Goal: Task Accomplishment & Management: Complete application form

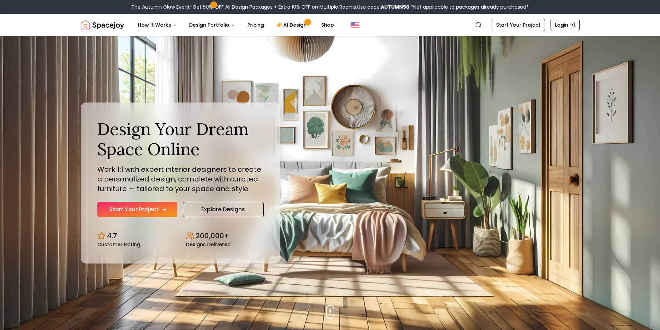
click at [155, 211] on link "Start Your Project" at bounding box center [137, 209] width 80 height 15
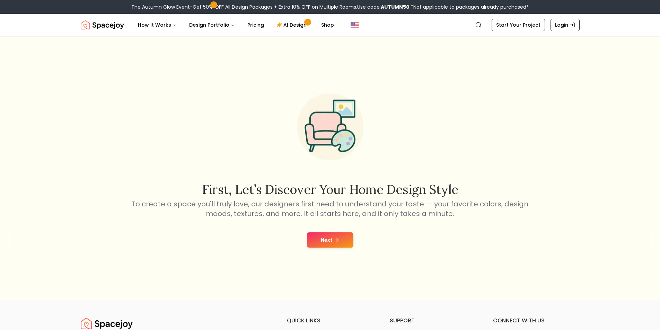
click at [311, 223] on div "First, let’s discover your home design style To create a space you'll truly lov…" at bounding box center [330, 168] width 660 height 264
click at [320, 240] on button "Next" at bounding box center [330, 239] width 46 height 15
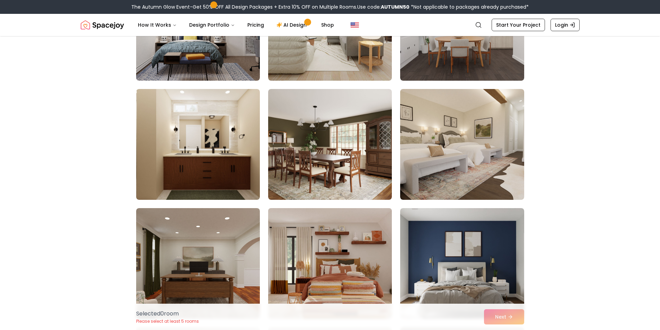
scroll to position [589, 0]
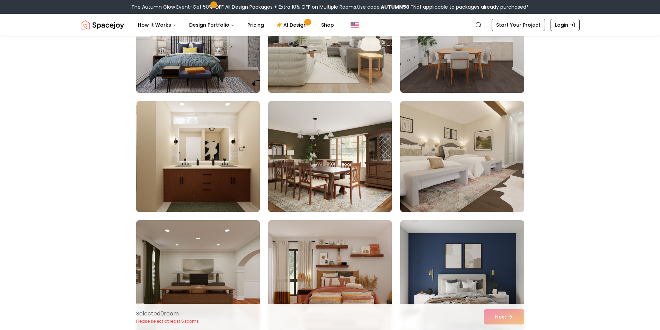
click at [218, 77] on img at bounding box center [198, 37] width 130 height 116
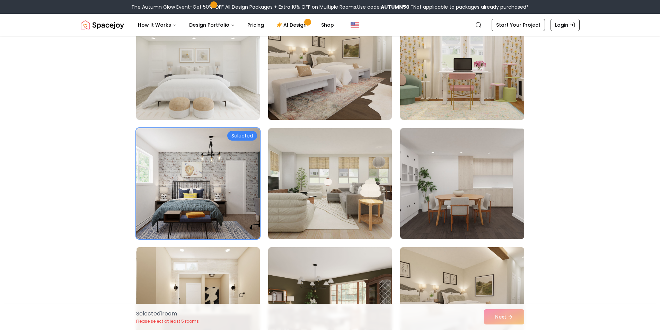
scroll to position [346, 0]
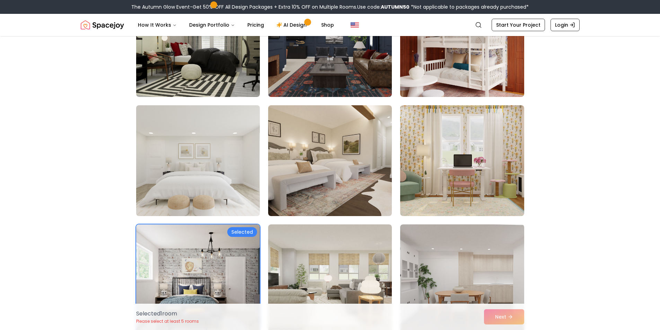
click at [253, 176] on img at bounding box center [198, 161] width 130 height 116
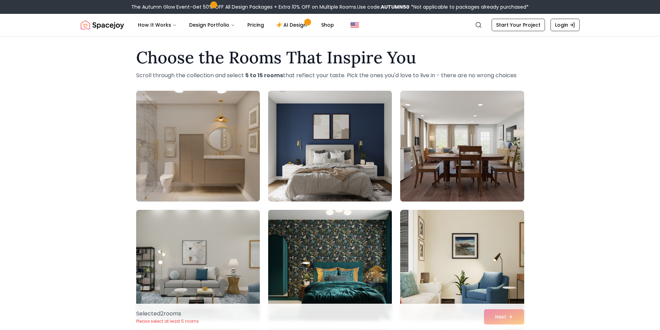
scroll to position [0, 0]
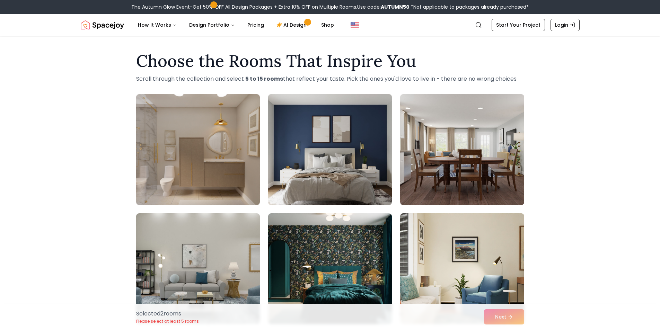
click at [363, 167] on img at bounding box center [330, 149] width 130 height 116
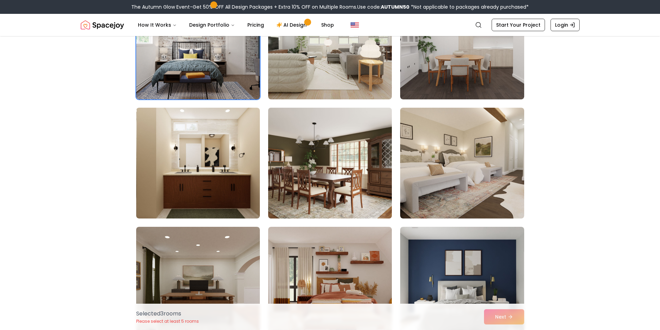
scroll to position [728, 0]
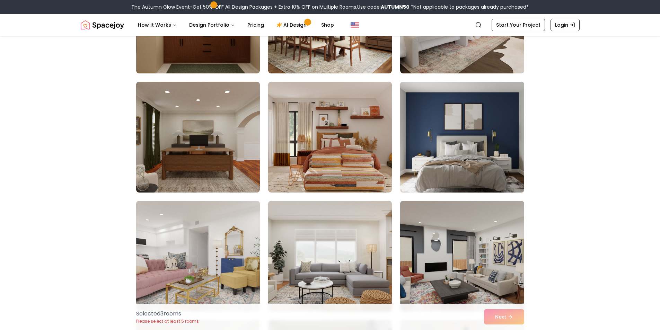
click at [482, 149] on img at bounding box center [462, 137] width 130 height 116
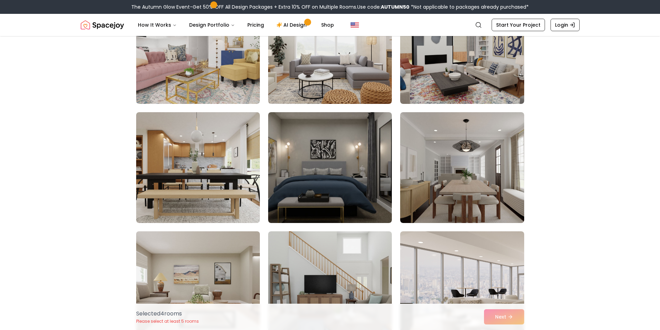
scroll to position [970, 0]
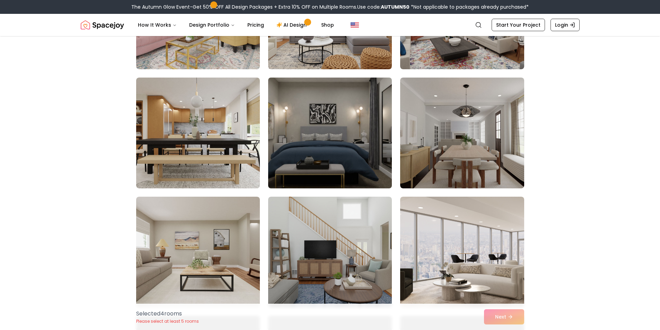
click at [320, 128] on img at bounding box center [330, 133] width 130 height 116
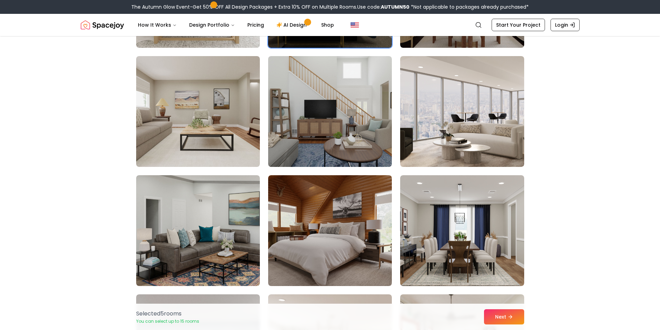
scroll to position [1178, 0]
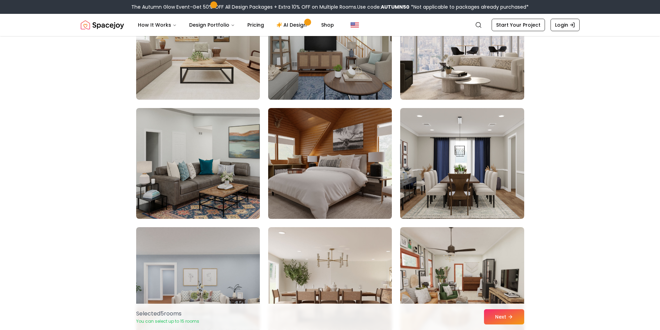
click at [337, 183] on img at bounding box center [330, 163] width 130 height 116
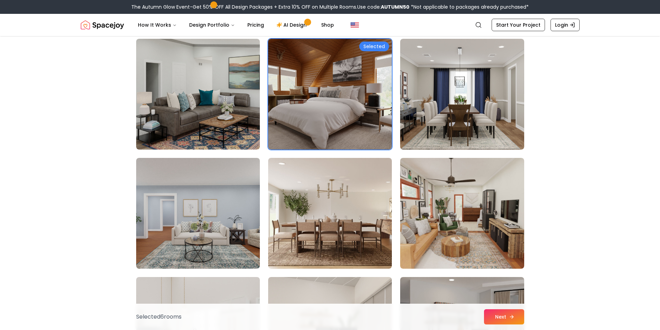
click at [513, 318] on icon at bounding box center [512, 317] width 6 height 6
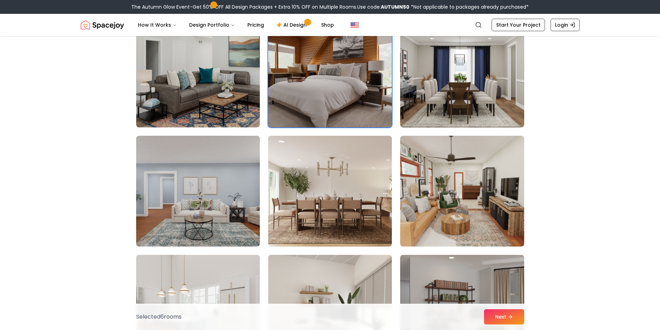
scroll to position [1247, 0]
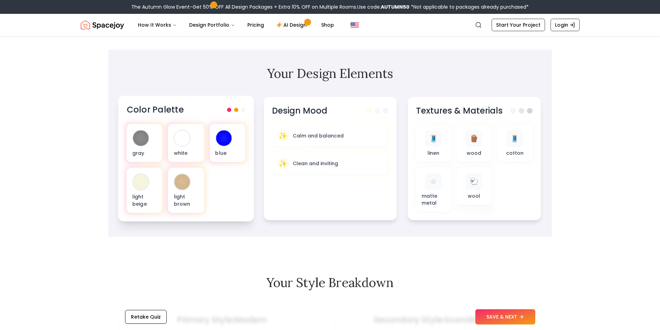
scroll to position [173, 0]
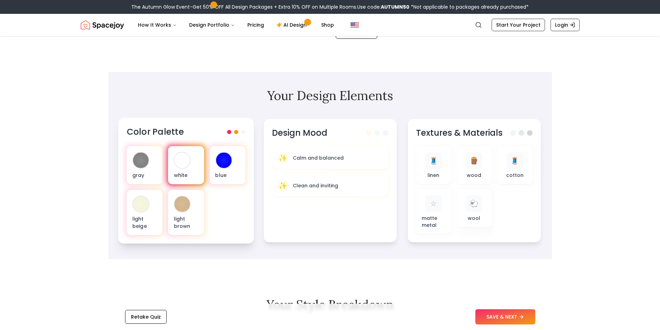
click at [178, 174] on p "white" at bounding box center [186, 175] width 25 height 7
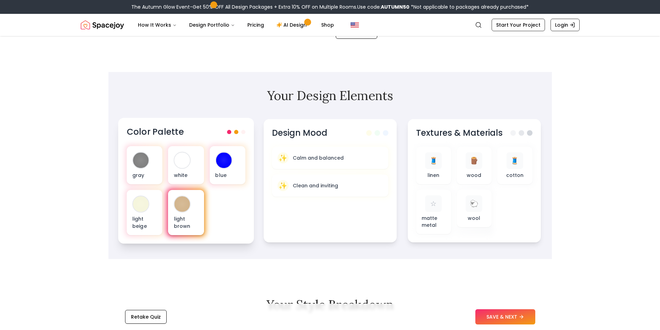
click at [181, 226] on p "light brown" at bounding box center [186, 223] width 25 height 14
click at [134, 222] on p "light beige" at bounding box center [144, 223] width 25 height 14
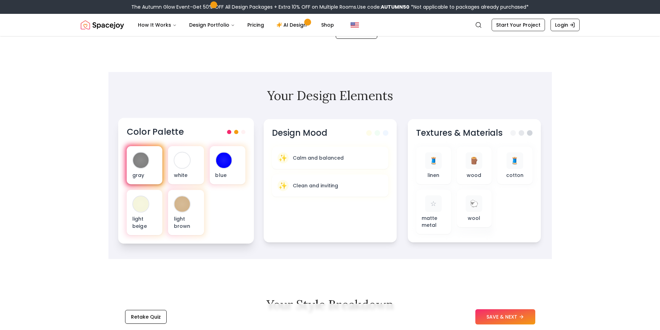
click at [146, 170] on div "gray" at bounding box center [144, 165] width 36 height 38
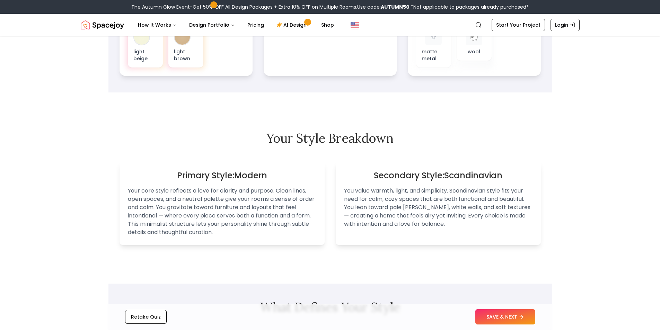
scroll to position [381, 0]
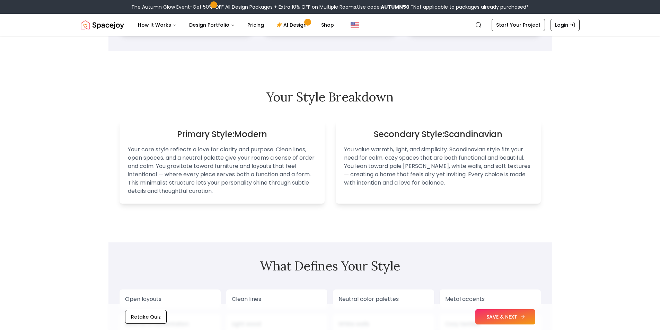
click at [506, 314] on button "SAVE & NEXT" at bounding box center [505, 316] width 60 height 15
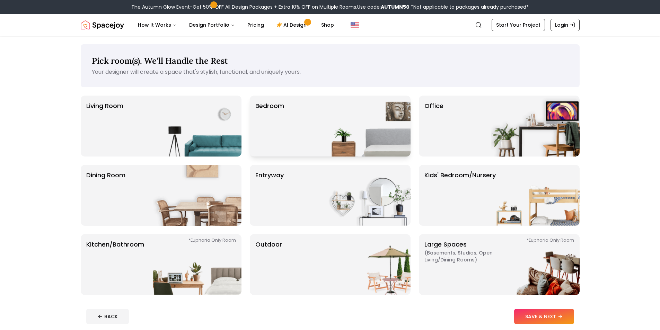
click at [342, 140] on img at bounding box center [366, 126] width 89 height 61
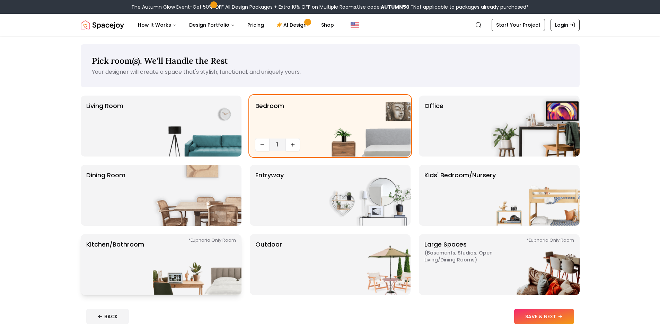
click at [178, 257] on img at bounding box center [197, 264] width 89 height 61
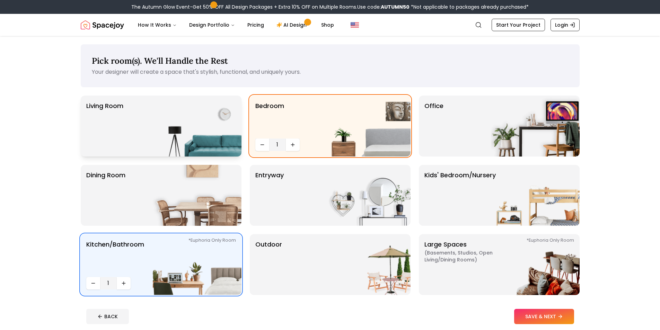
click at [211, 128] on img at bounding box center [197, 126] width 89 height 61
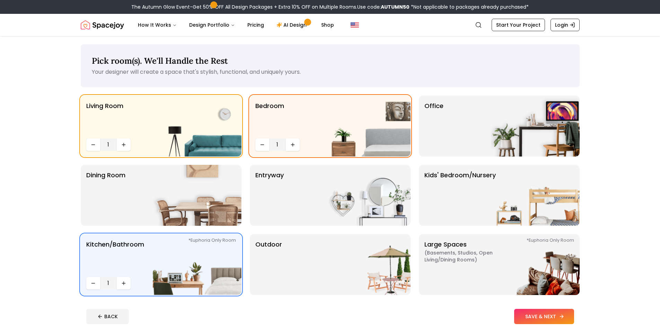
click at [541, 316] on button "SAVE & NEXT" at bounding box center [544, 316] width 60 height 15
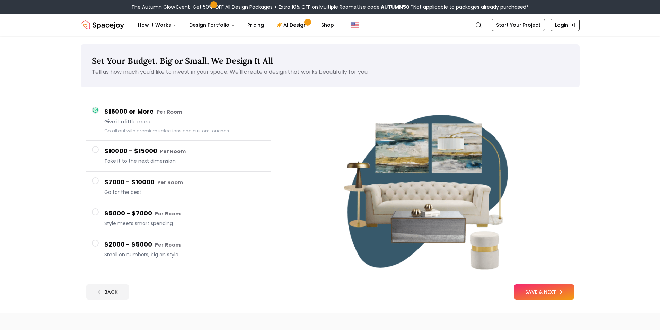
click at [156, 253] on span "Small on numbers, big on style" at bounding box center [184, 254] width 161 height 7
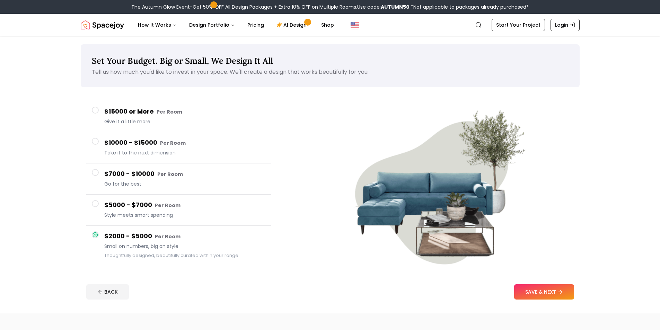
click at [175, 211] on div "$5000 - $7000 Per Room Style meets smart spending" at bounding box center [184, 210] width 161 height 20
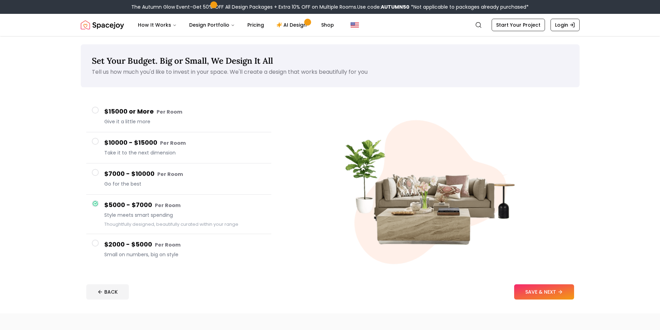
click at [543, 301] on footer "BACK SAVE & NEXT" at bounding box center [330, 292] width 499 height 26
click at [544, 292] on button "SAVE & NEXT" at bounding box center [544, 291] width 60 height 15
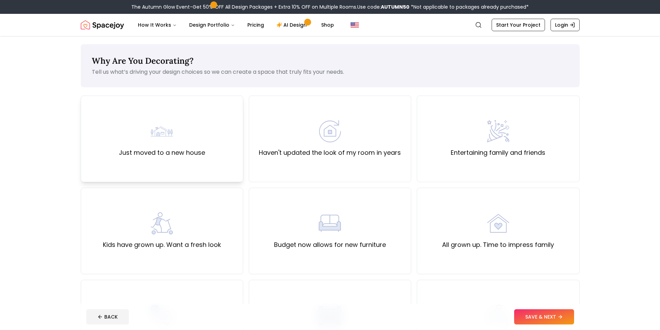
click at [177, 136] on div "Just moved to a new house" at bounding box center [162, 138] width 86 height 37
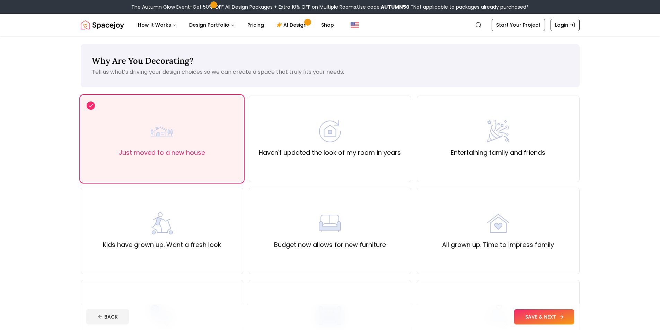
click at [532, 318] on button "SAVE & NEXT" at bounding box center [544, 316] width 60 height 15
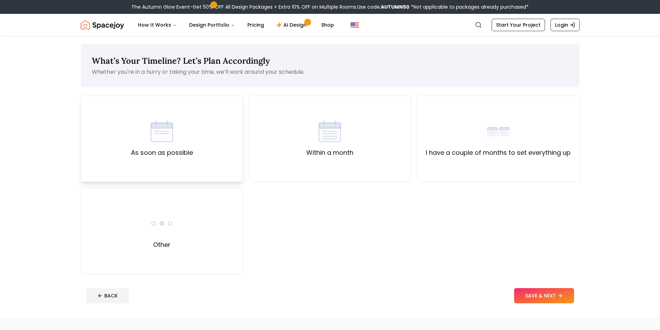
click at [194, 140] on div "As soon as possible" at bounding box center [162, 139] width 163 height 87
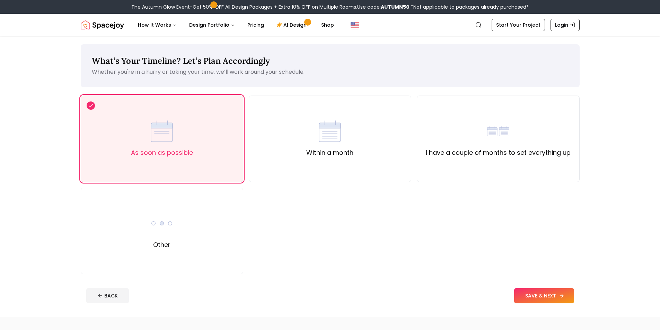
click at [544, 291] on button "SAVE & NEXT" at bounding box center [544, 295] width 60 height 15
